Goal: Browse casually

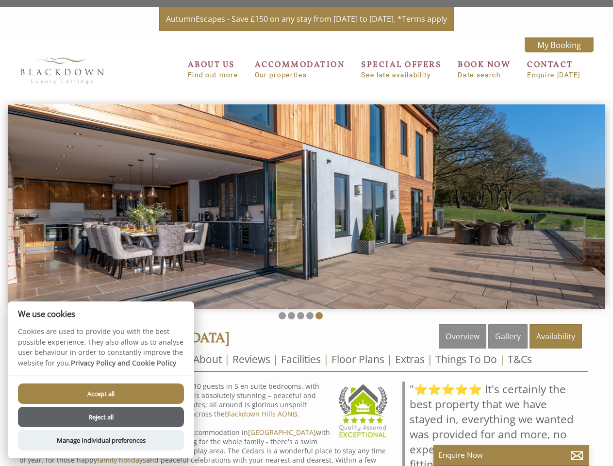
click at [306, 233] on img at bounding box center [306, 206] width 597 height 205
click at [306, 204] on img at bounding box center [306, 206] width 597 height 205
click at [282, 316] on li at bounding box center [282, 315] width 7 height 7
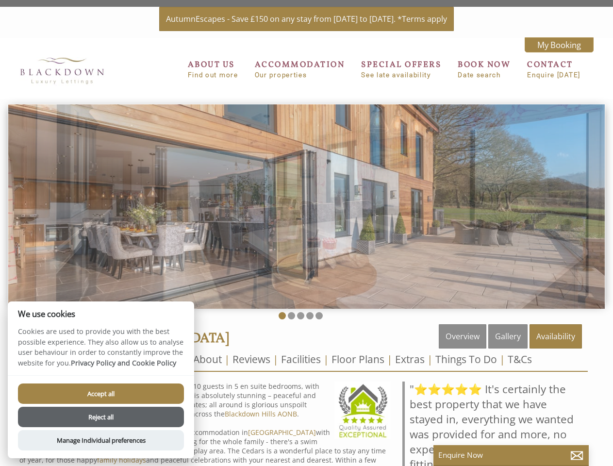
click at [291, 316] on li at bounding box center [291, 315] width 7 height 7
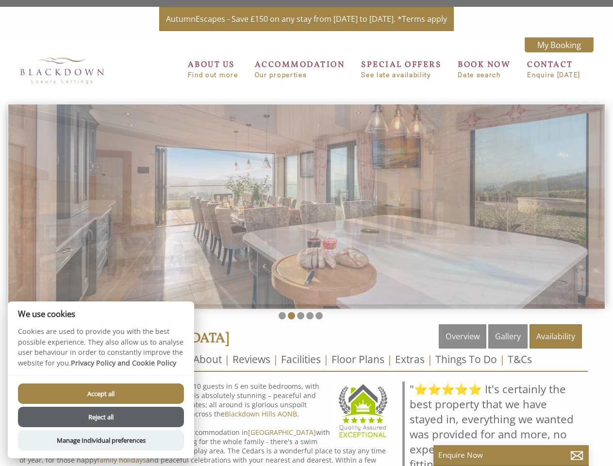
click at [300, 316] on li at bounding box center [300, 315] width 7 height 7
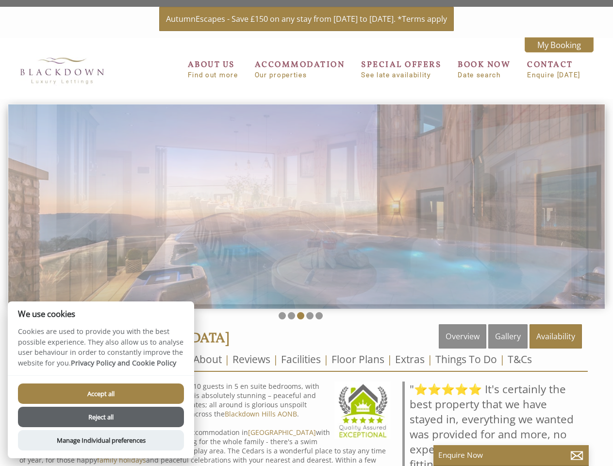
click at [310, 316] on li at bounding box center [309, 315] width 7 height 7
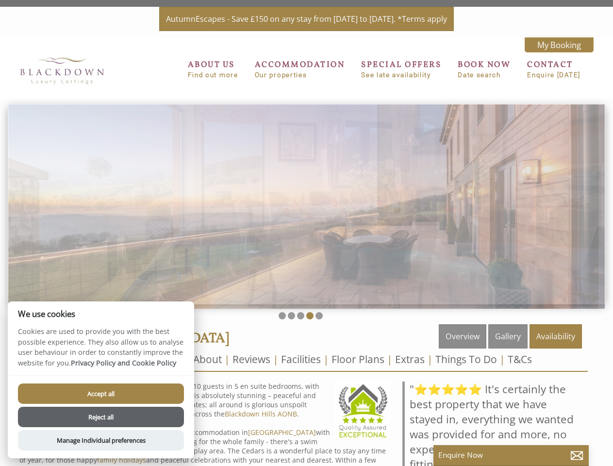
click at [319, 316] on li at bounding box center [319, 315] width 7 height 7
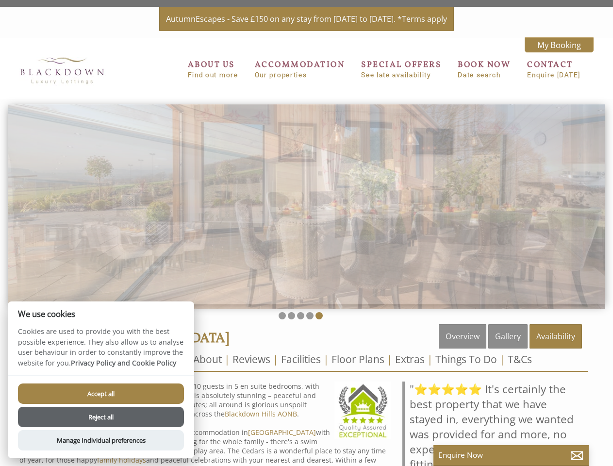
click at [101, 394] on button "Accept all" at bounding box center [101, 393] width 166 height 20
click at [101, 417] on button "Reject all" at bounding box center [101, 417] width 166 height 20
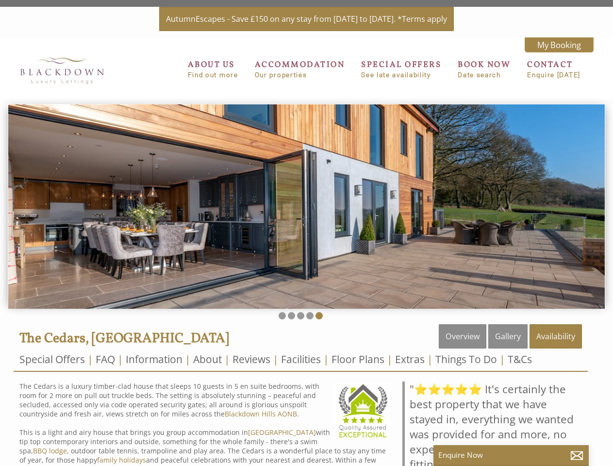
click at [101, 440] on p "The Cedars is a luxury timber-clad house that sleeps 10 guests in 5 en suite be…" at bounding box center [204, 432] width 371 height 101
